Goal: Task Accomplishment & Management: Complete application form

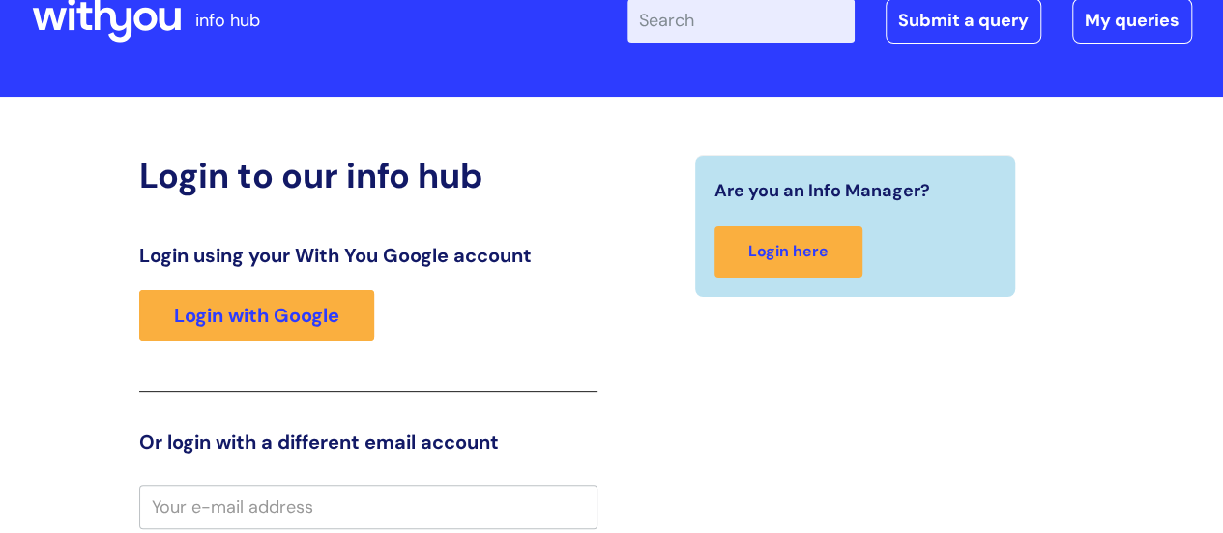
scroll to position [87, 0]
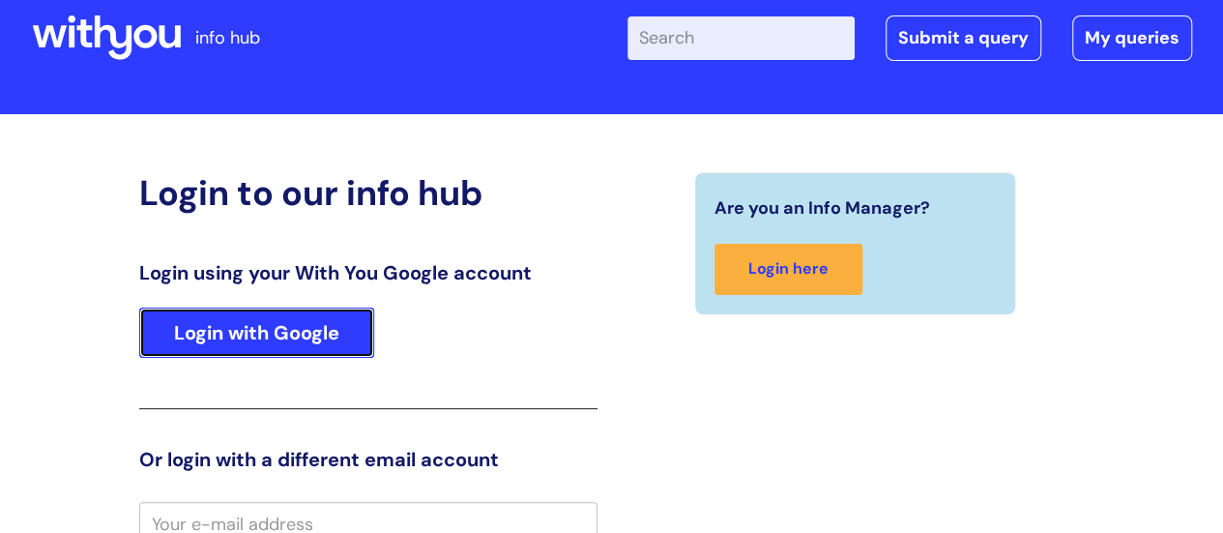
click at [353, 321] on link "Login with Google" at bounding box center [256, 332] width 235 height 50
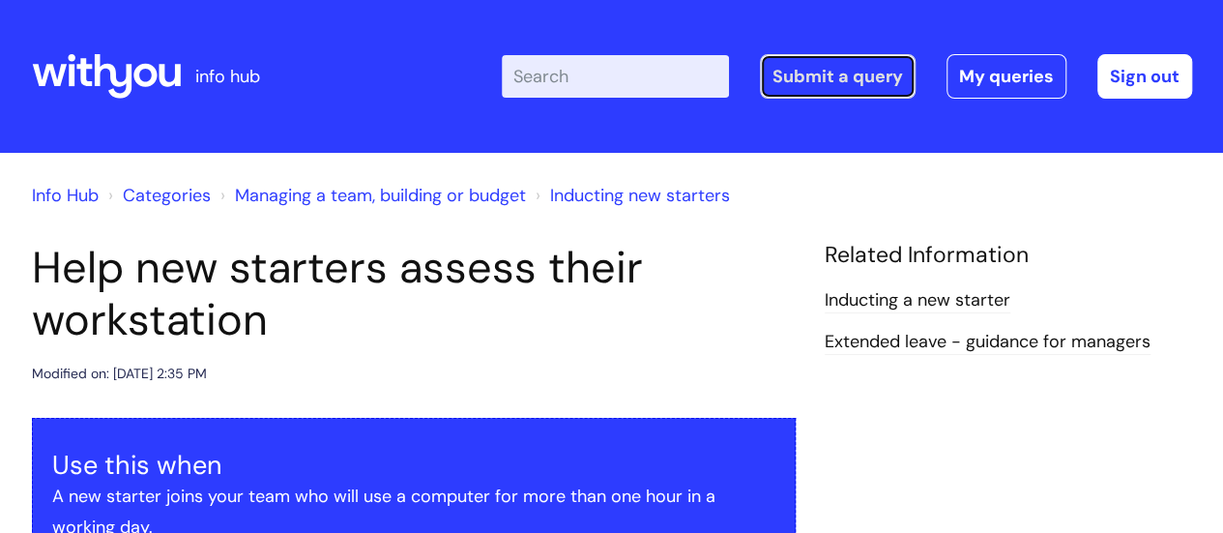
click at [807, 74] on link "Submit a query" at bounding box center [838, 76] width 156 height 44
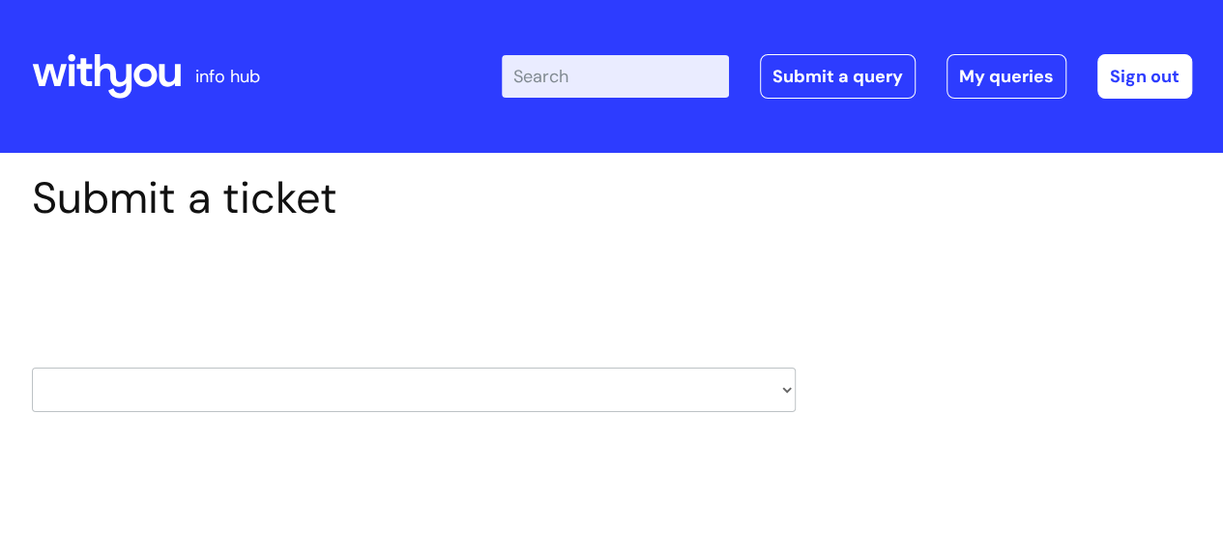
click at [448, 400] on select "HR / People IT and Support Clinical Drug Alerts Finance Accounts Data Support T…" at bounding box center [414, 389] width 764 height 44
select select "hr_/_people"
click at [32, 367] on select "HR / People IT and Support Clinical Drug Alerts Finance Accounts Data Support T…" at bounding box center [414, 389] width 764 height 44
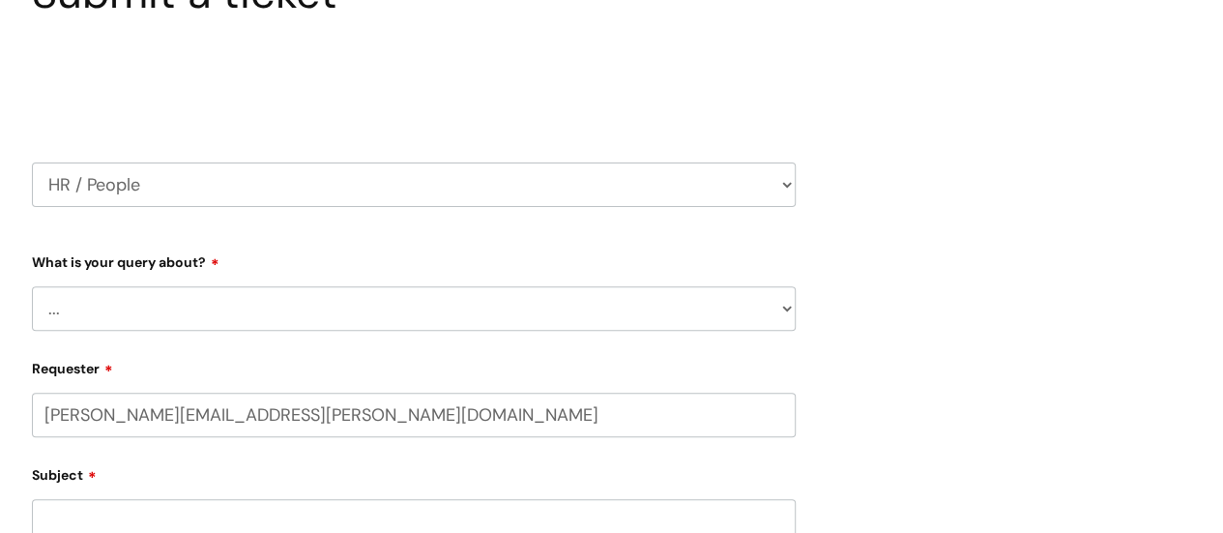
select select "80004286583"
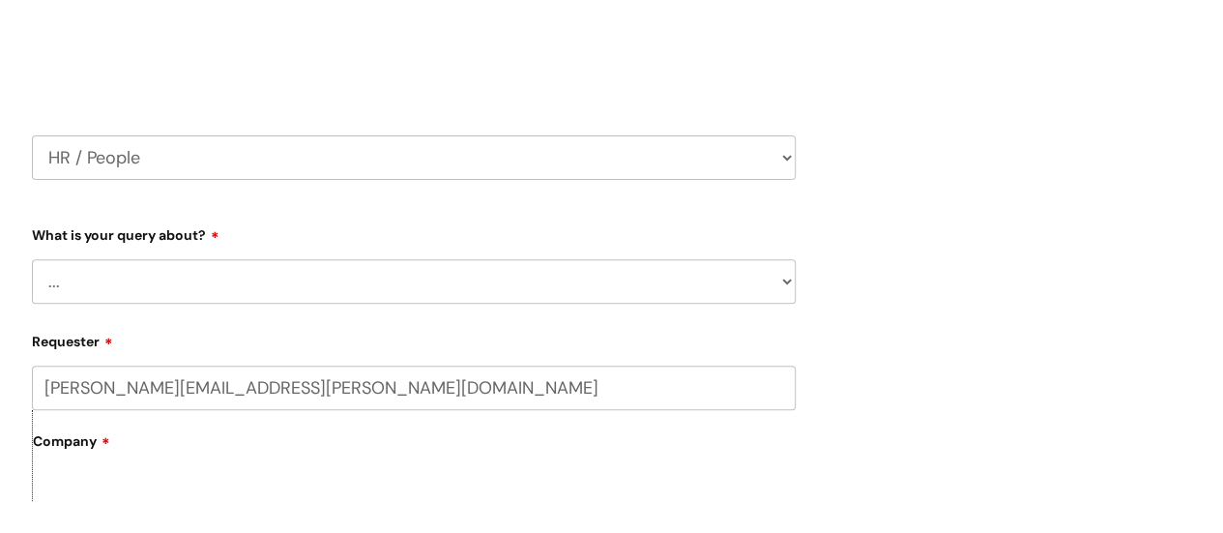
scroll to position [234, 0]
click at [117, 281] on select "... Absence Query Holiday Query Employee change request General HR Query iTrent…" at bounding box center [414, 279] width 764 height 44
select select "iTrent"
click at [32, 257] on select "... Absence Query Holiday Query Employee change request General HR Query iTrent…" at bounding box center [414, 279] width 764 height 44
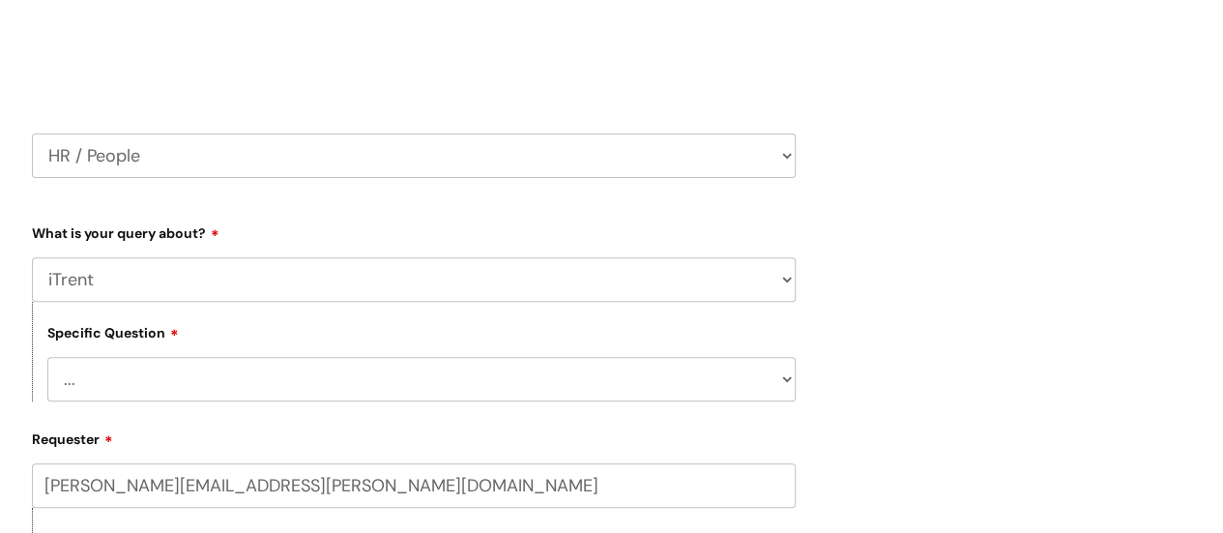
click at [165, 369] on select "... I can’t log in to iTrent I need to change someone’s line manager Issue with…" at bounding box center [421, 379] width 748 height 44
select select "Other iTrent query"
click at [47, 358] on select "... I can’t log in to iTrent I need to change someone’s line manager Issue with…" at bounding box center [421, 379] width 748 height 44
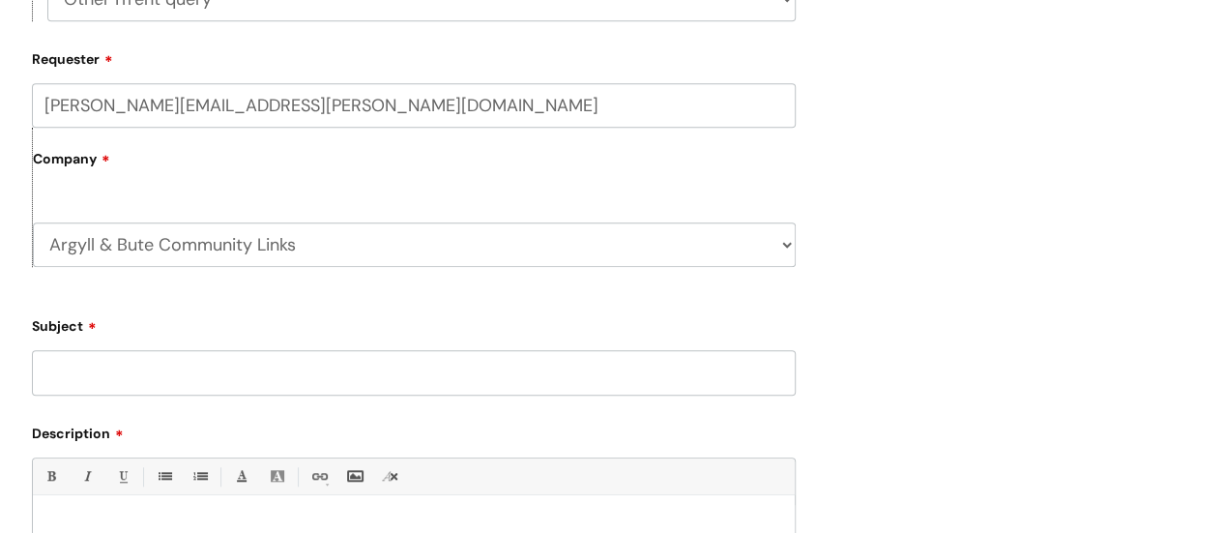
scroll to position [623, 0]
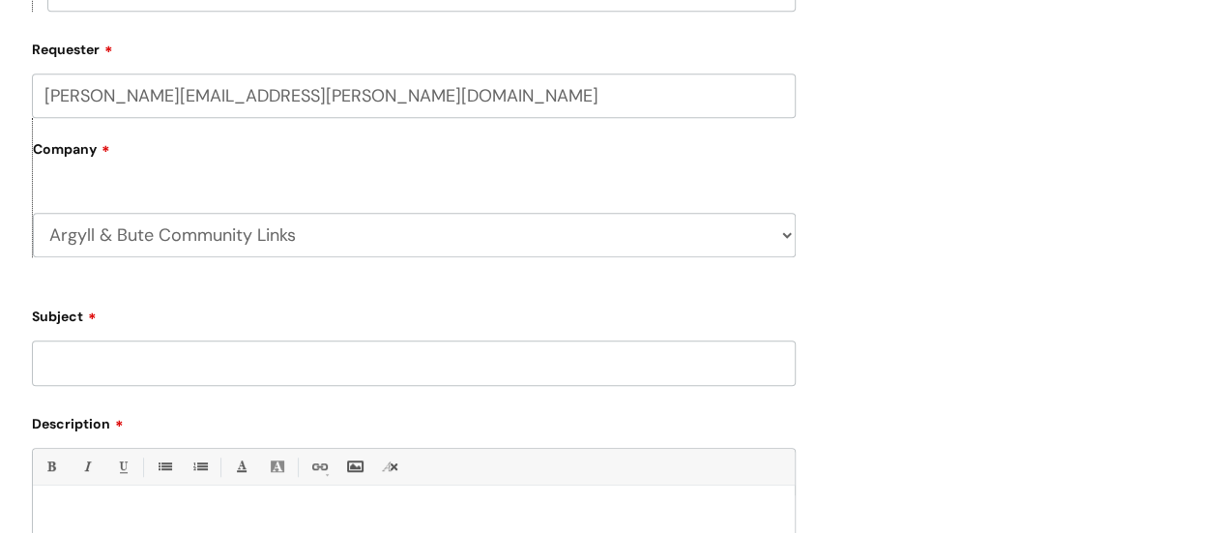
click at [167, 345] on input "Subject" at bounding box center [414, 362] width 764 height 44
type input "HS04 Upload"
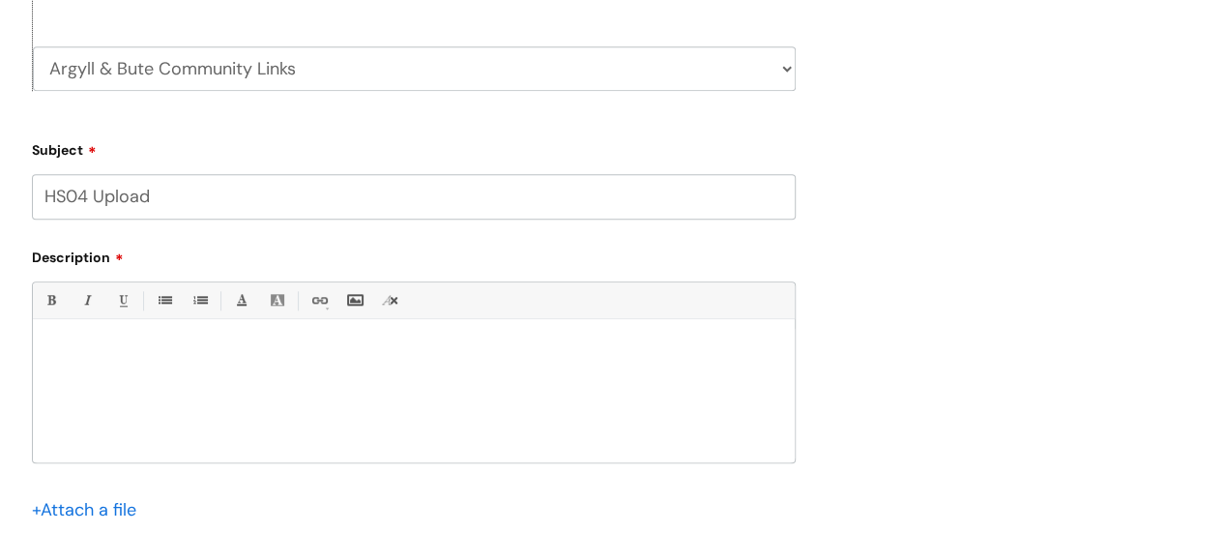
scroll to position [792, 0]
click at [375, 371] on div at bounding box center [414, 393] width 762 height 133
paste div
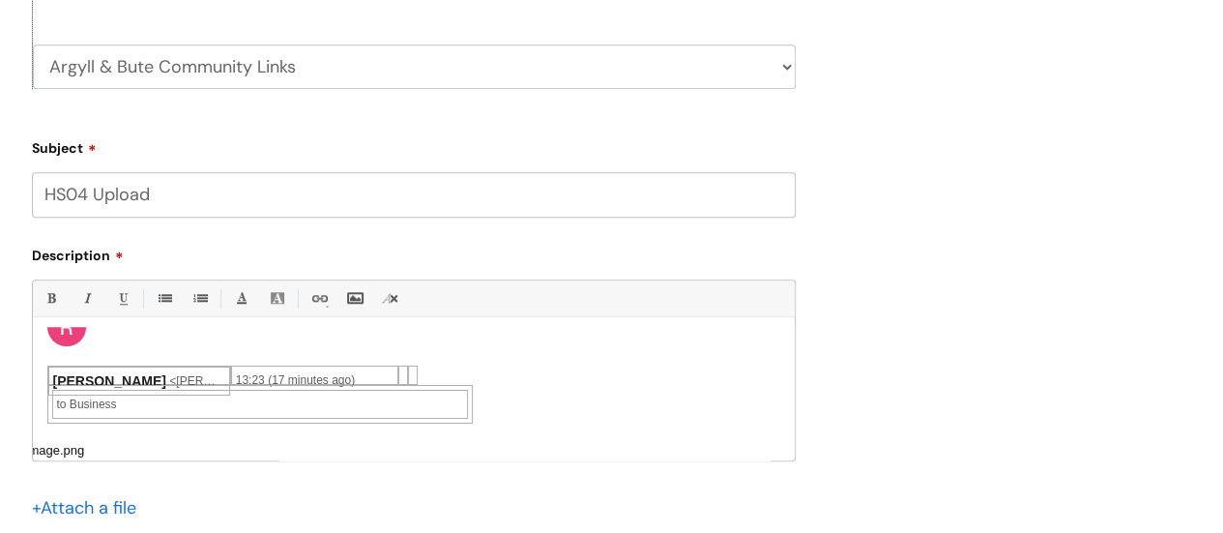
scroll to position [35, 0]
drag, startPoint x: 545, startPoint y: 440, endPoint x: 97, endPoint y: 383, distance: 452.1
click at [97, 383] on div "Rachel McLean < rachel.mclean@wearewithyou.org.uk > 13:23 (17 minutes ago) to B…" at bounding box center [413, 453] width 733 height 217
drag, startPoint x: 477, startPoint y: 407, endPoint x: 63, endPoint y: 387, distance: 415.1
click at [63, 387] on tr "to Business" at bounding box center [413, 403] width 733 height 39
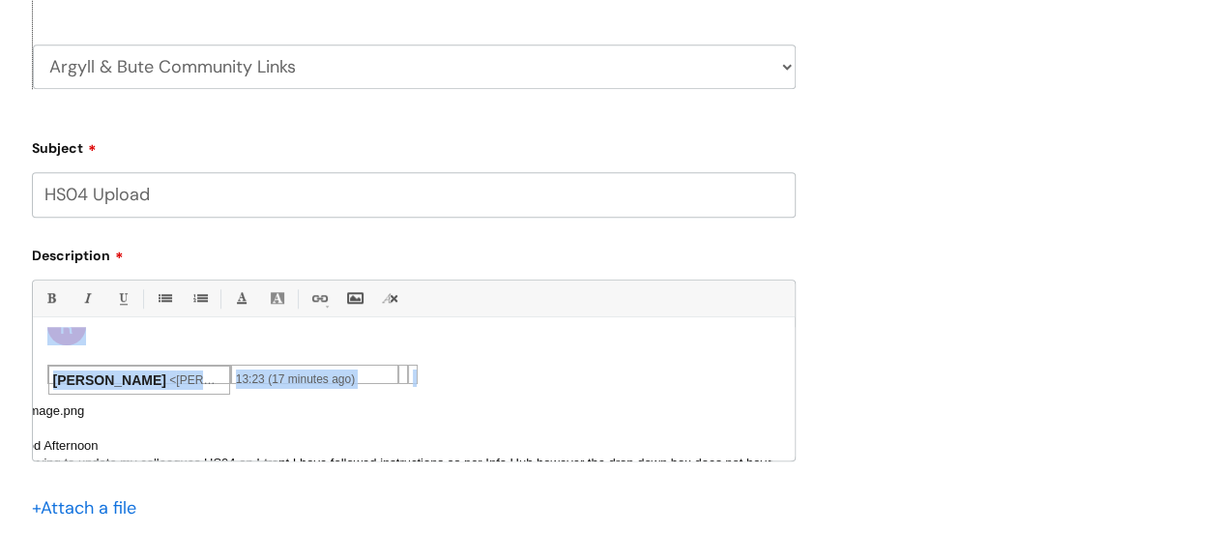
scroll to position [0, 0]
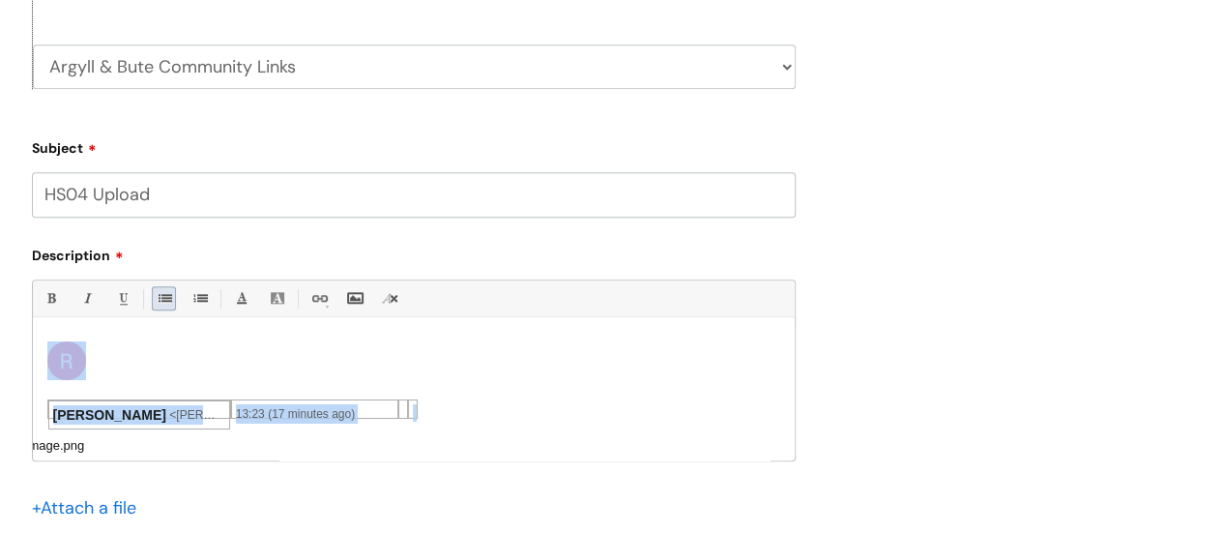
drag, startPoint x: 445, startPoint y: 364, endPoint x: 158, endPoint y: 310, distance: 292.1
click at [158, 310] on div "Bold (Ctrl-B) Italic (Ctrl-I) Underline(Ctrl-U) • Unordered List (Ctrl-Shift-7)…" at bounding box center [414, 370] width 764 height 182
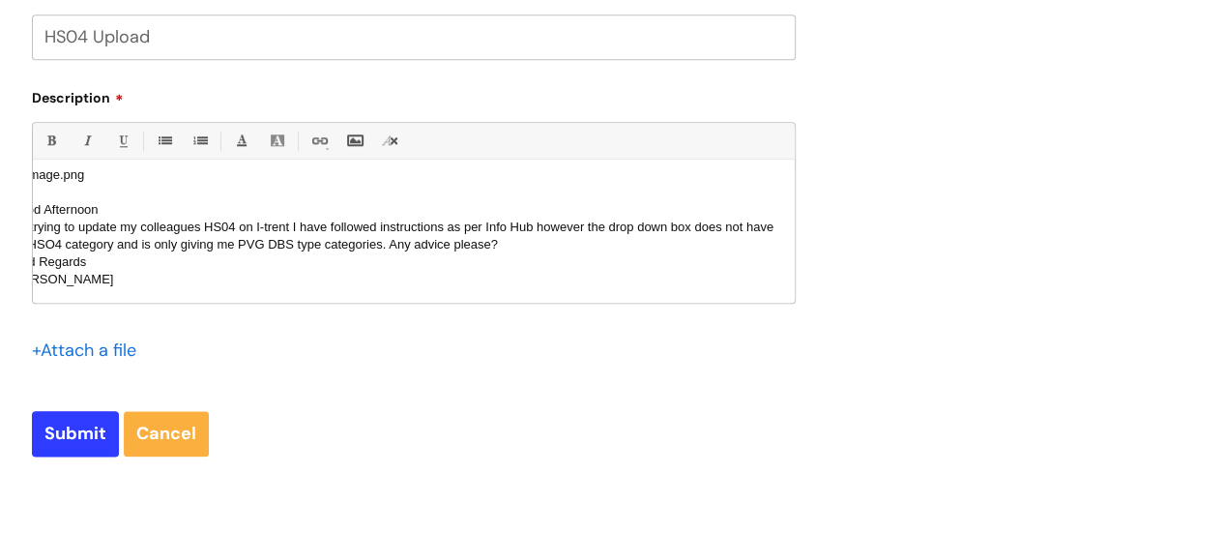
scroll to position [951, 0]
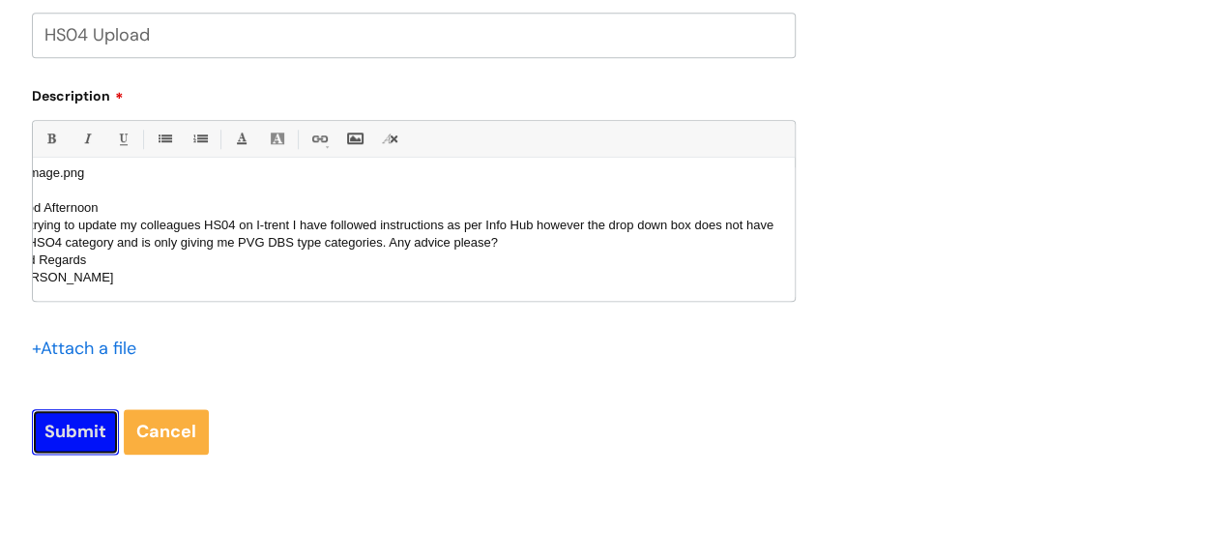
click at [72, 436] on input "Submit" at bounding box center [75, 431] width 87 height 44
type input "Please Wait..."
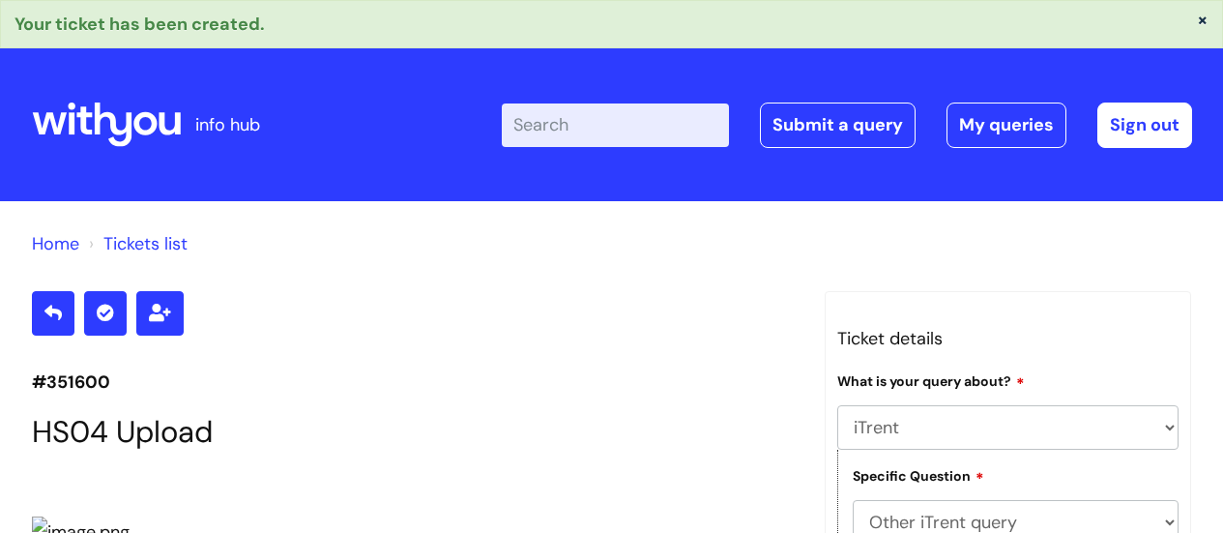
select select "iTrent"
select select "Other iTrent query"
